Goal: Task Accomplishment & Management: Manage account settings

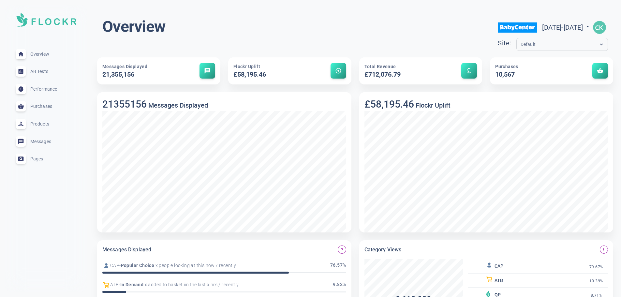
click at [518, 44] on div "Default" at bounding box center [555, 44] width 79 height 7
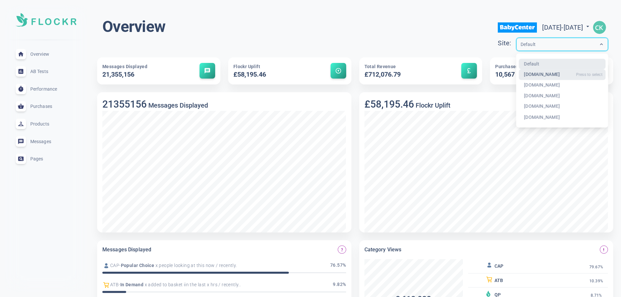
click at [518, 74] on div "[DOMAIN_NAME]" at bounding box center [561, 74] width 87 height 11
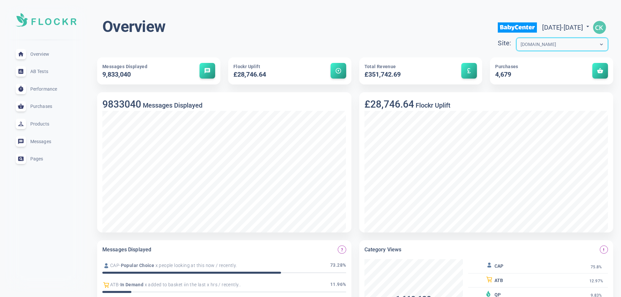
click at [605, 27] on img "button" at bounding box center [599, 27] width 13 height 13
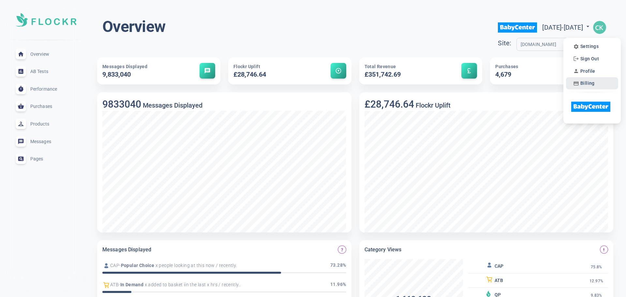
click at [584, 83] on span "Billing" at bounding box center [587, 83] width 14 height 6
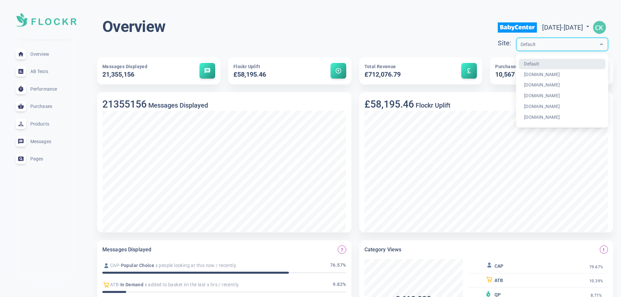
click at [520, 46] on input "text" at bounding box center [546, 44] width 52 height 7
click at [518, 74] on div "[DOMAIN_NAME]" at bounding box center [561, 74] width 87 height 11
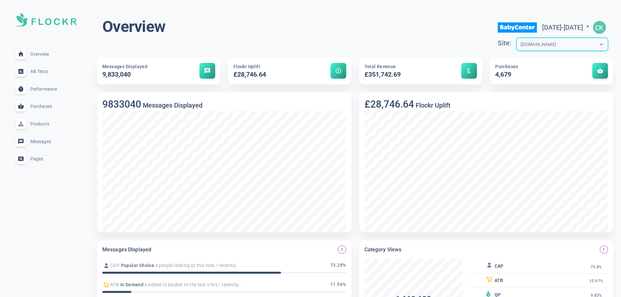
click at [546, 25] on span "Tue Aug 19 2025 - Thu Sep 18 2025" at bounding box center [566, 27] width 49 height 8
select select "7"
select select "2025"
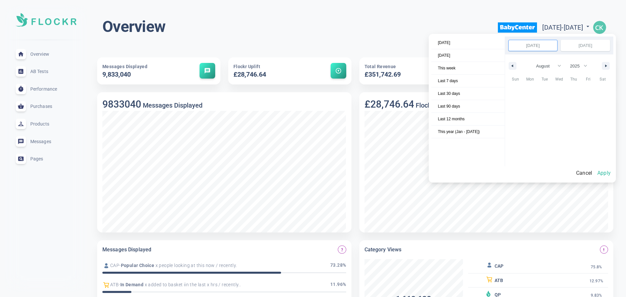
scroll to position [89266, 0]
select select "7"
select select "2025"
click at [591, 41] on input "Aug 1, 2025" at bounding box center [585, 45] width 49 height 11
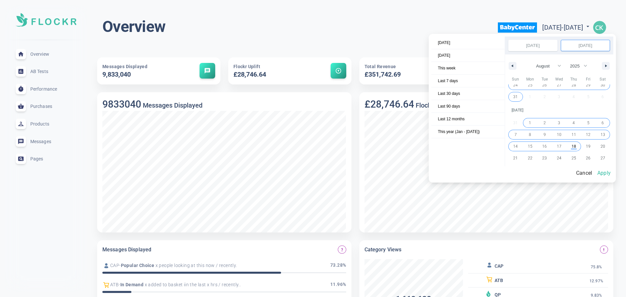
select select "7"
select select "2025"
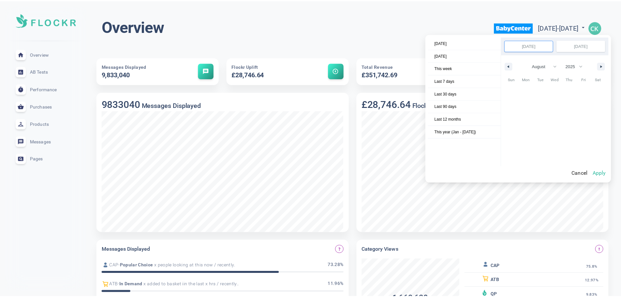
scroll to position [89266, 0]
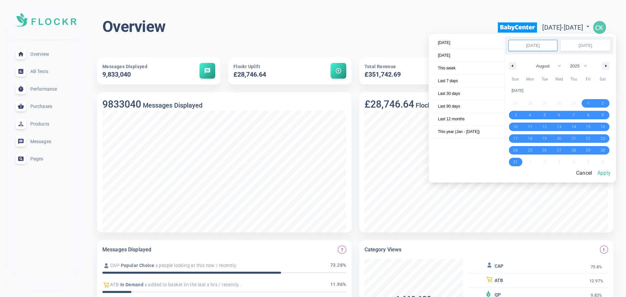
click at [611, 174] on button "Apply" at bounding box center [603, 173] width 19 height 14
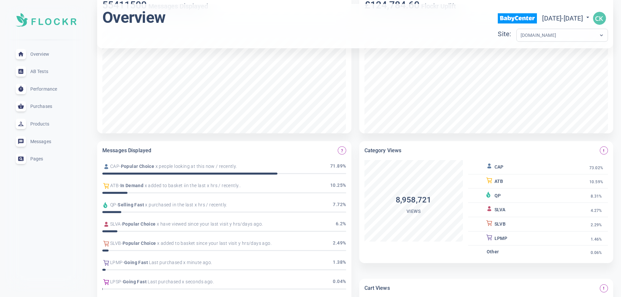
scroll to position [0, 0]
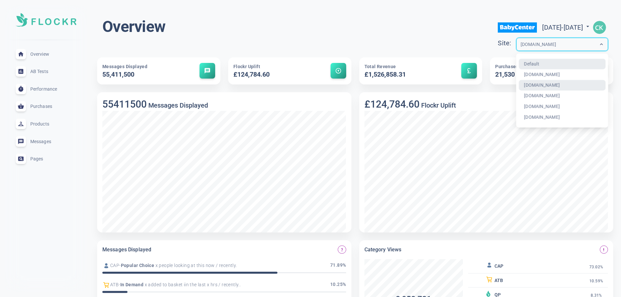
click at [535, 43] on div "[DOMAIN_NAME]" at bounding box center [555, 44] width 79 height 7
click at [518, 97] on div "[DOMAIN_NAME]" at bounding box center [561, 96] width 87 height 11
